Goal: Task Accomplishment & Management: Use online tool/utility

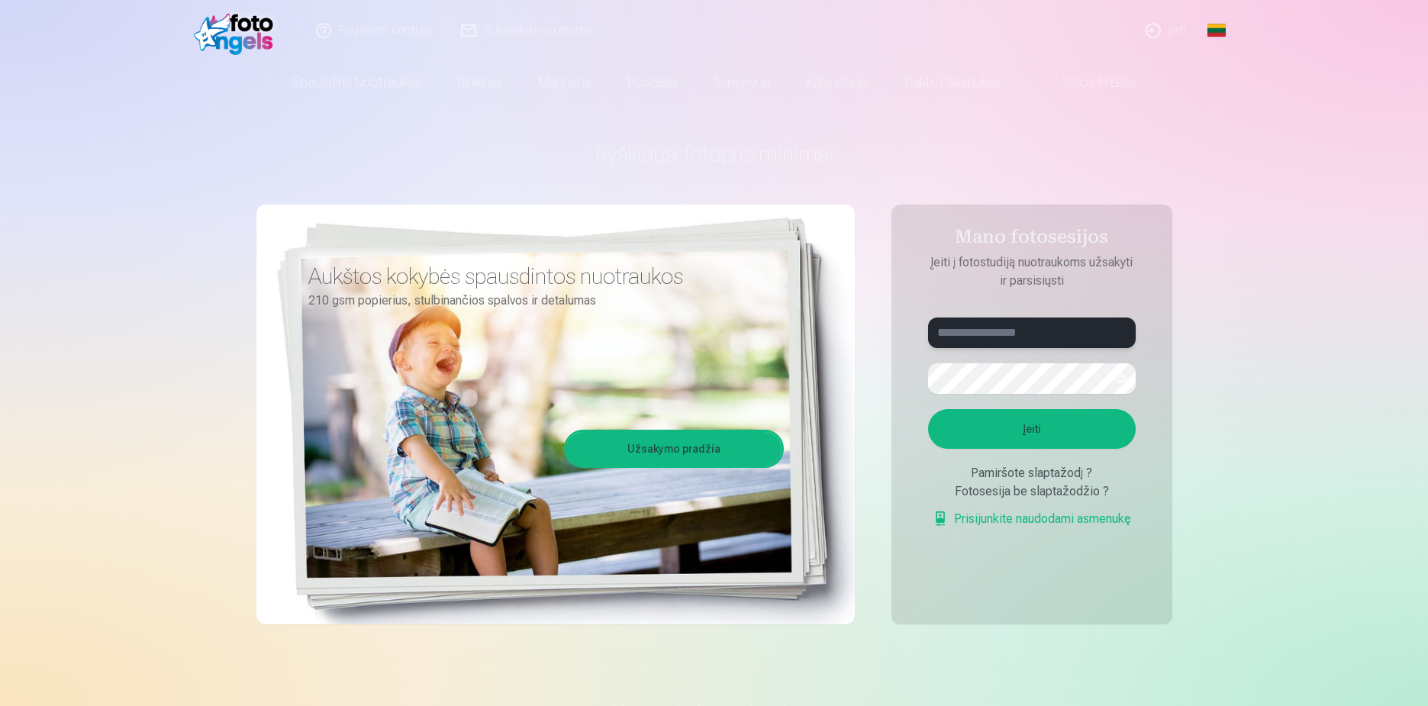
click at [1045, 334] on input "text" at bounding box center [1032, 333] width 208 height 31
type input "**********"
click at [928, 409] on button "Įeiti" at bounding box center [1032, 429] width 208 height 40
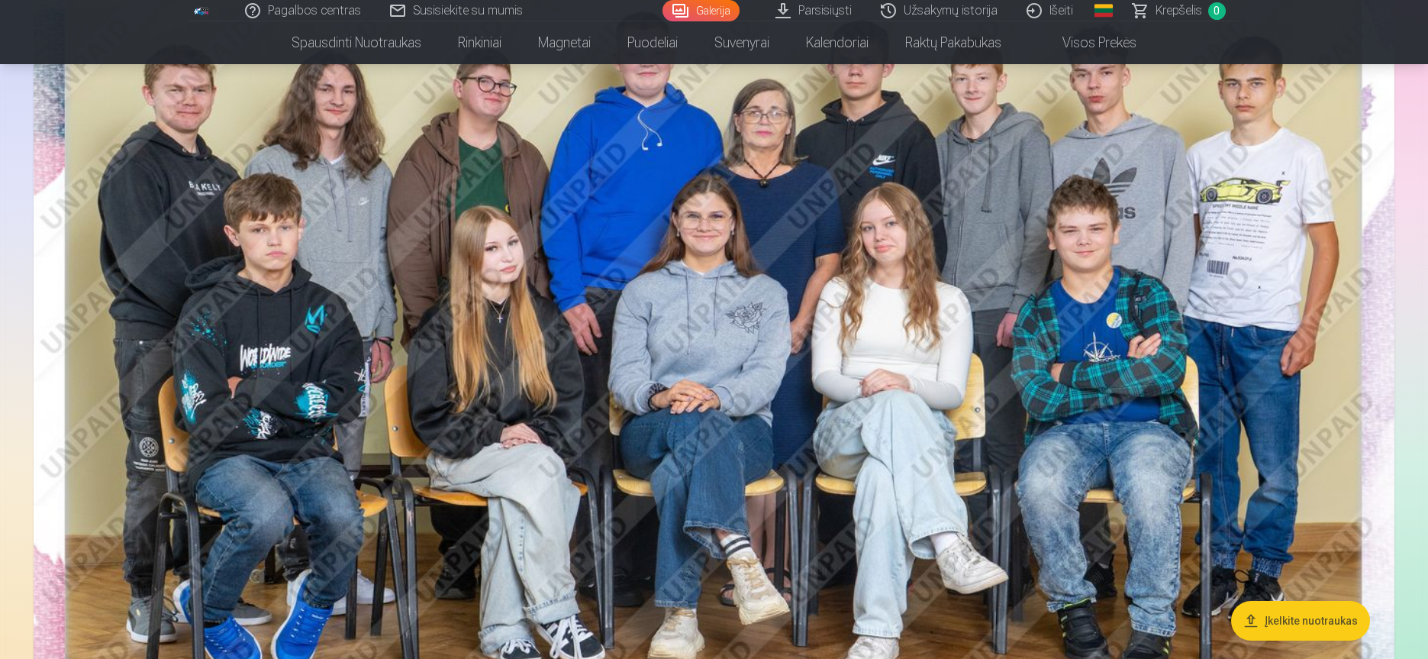
scroll to position [254, 0]
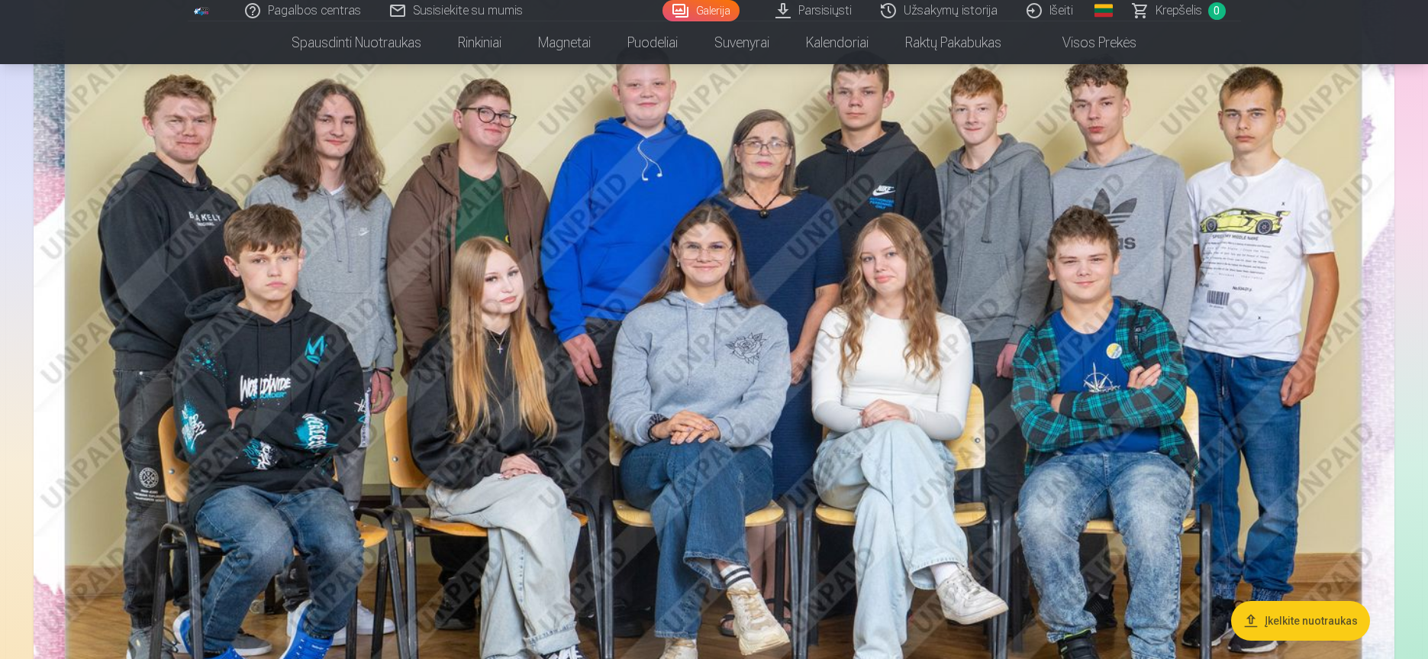
drag, startPoint x: 720, startPoint y: 272, endPoint x: 634, endPoint y: 309, distance: 94.0
drag, startPoint x: 634, startPoint y: 309, endPoint x: 1413, endPoint y: 261, distance: 780.9
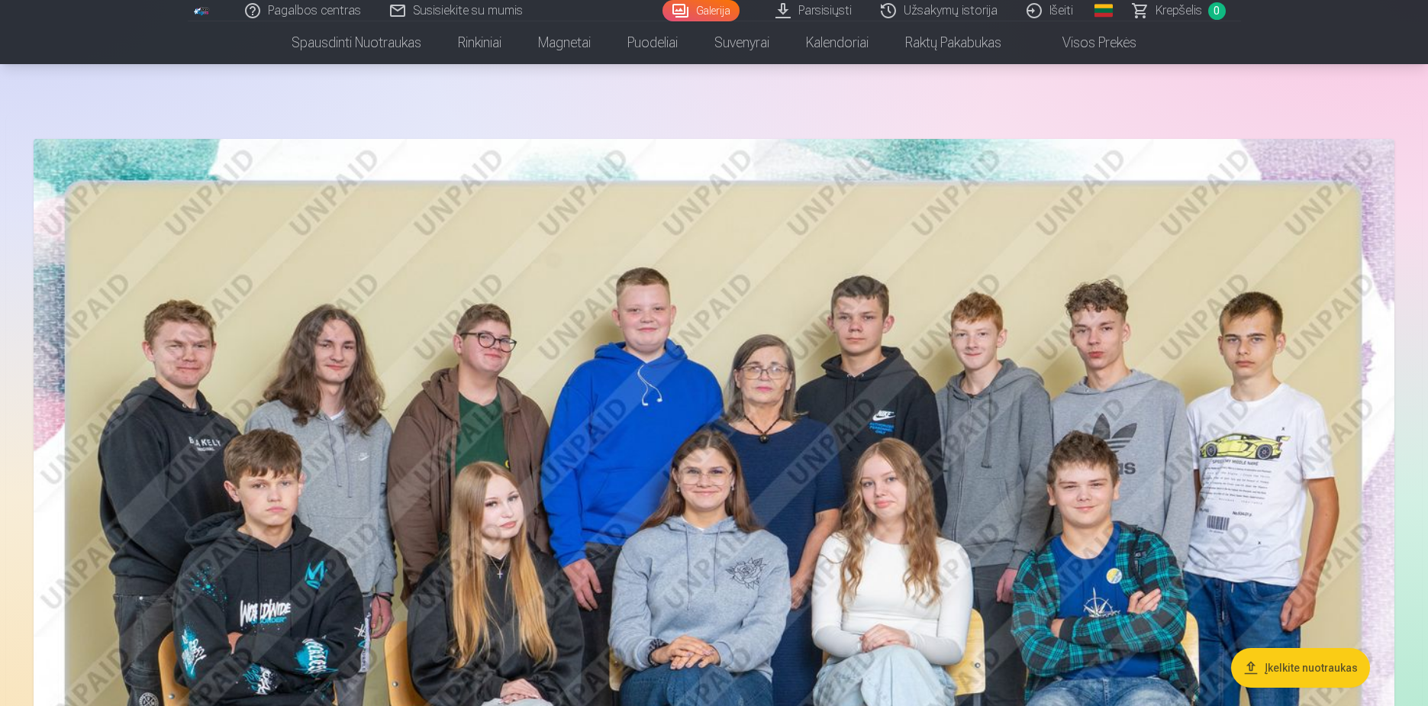
scroll to position [0, 0]
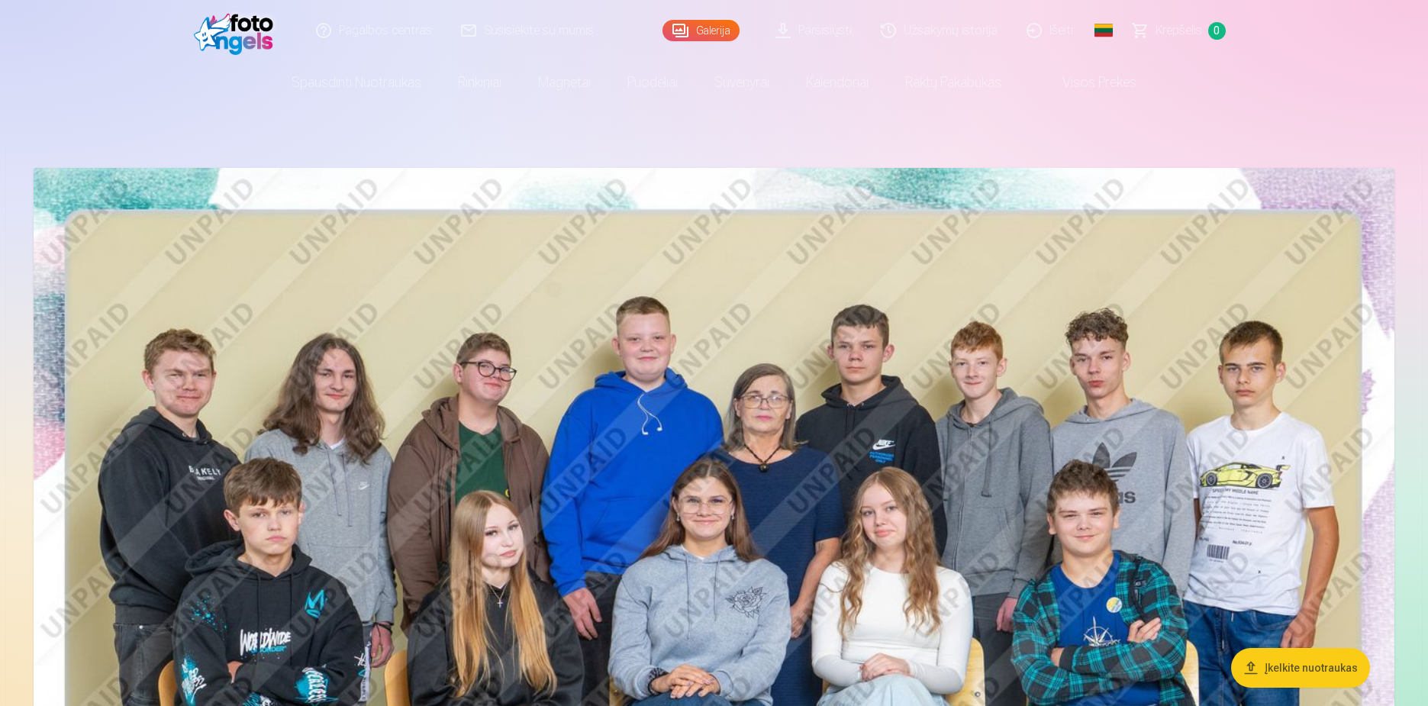
drag, startPoint x: 453, startPoint y: 338, endPoint x: 185, endPoint y: 373, distance: 269.4
drag, startPoint x: 468, startPoint y: 395, endPoint x: 733, endPoint y: 387, distance: 265.0
drag, startPoint x: 189, startPoint y: 391, endPoint x: 160, endPoint y: 408, distance: 33.9
drag, startPoint x: 325, startPoint y: 331, endPoint x: 697, endPoint y: 458, distance: 393.0
